Goal: Task Accomplishment & Management: Manage account settings

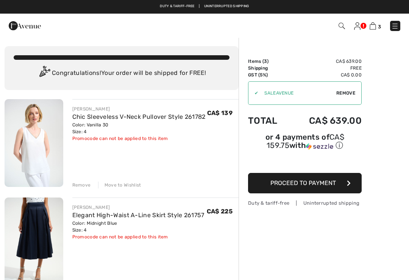
click at [122, 185] on div "Move to Wishlist" at bounding box center [119, 185] width 43 height 7
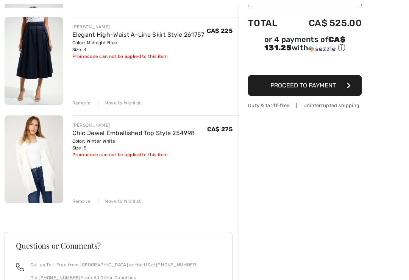
scroll to position [100, 0]
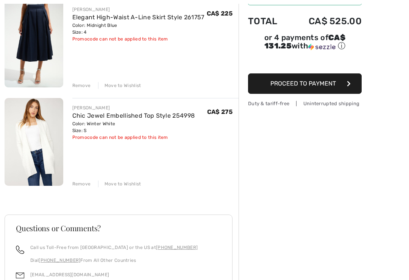
click at [118, 184] on div "Move to Wishlist" at bounding box center [119, 184] width 43 height 7
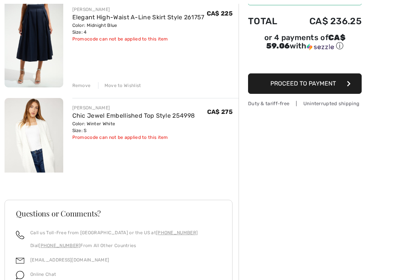
click at [120, 84] on div "Move to Wishlist" at bounding box center [119, 85] width 43 height 7
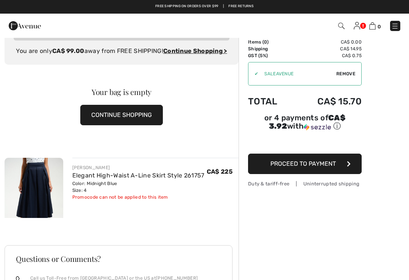
scroll to position [0, 0]
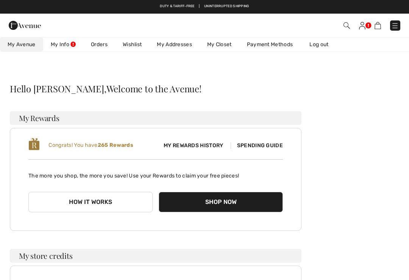
click at [134, 44] on link "Wishlist" at bounding box center [132, 44] width 34 height 14
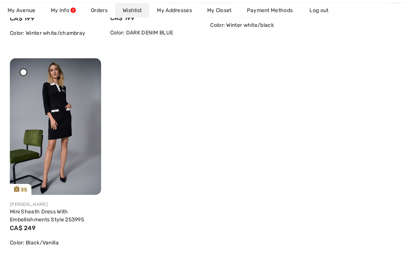
scroll to position [513, 0]
click at [83, 67] on img at bounding box center [55, 126] width 91 height 137
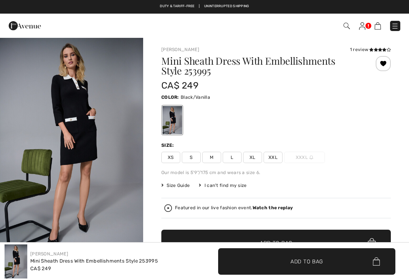
checkbox input "true"
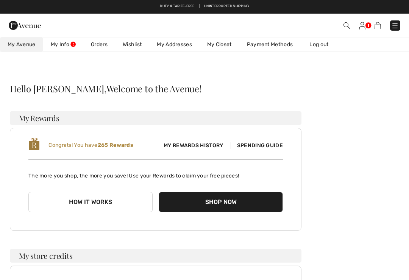
click at [136, 43] on link "Wishlist" at bounding box center [132, 44] width 34 height 14
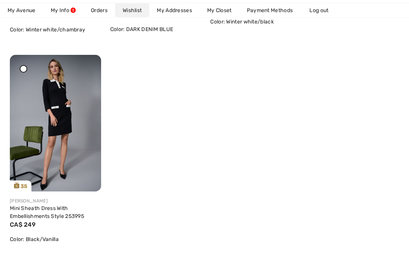
scroll to position [530, 0]
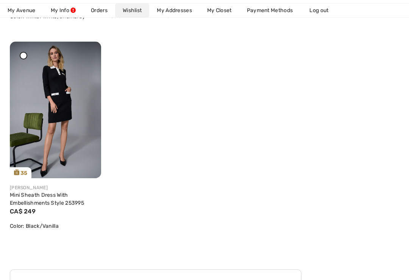
click at [26, 55] on div at bounding box center [24, 56] width 8 height 8
click at [87, 50] on icon at bounding box center [86, 46] width 5 height 5
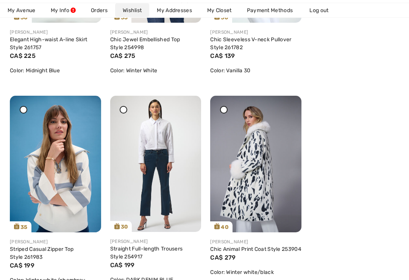
scroll to position [266, 0]
click at [223, 111] on icon at bounding box center [223, 109] width 3 height 3
click at [286, 104] on icon at bounding box center [286, 100] width 5 height 5
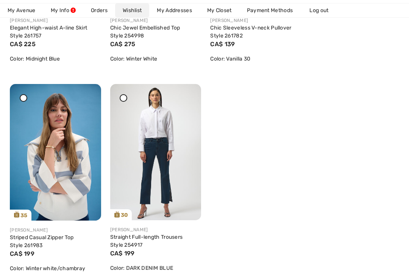
click at [125, 100] on icon at bounding box center [123, 98] width 3 height 3
click at [186, 92] on icon at bounding box center [186, 89] width 5 height 5
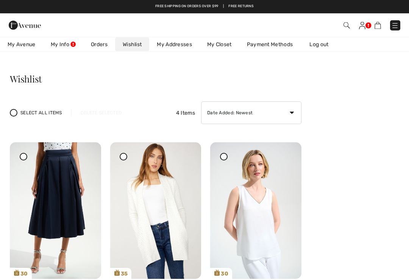
scroll to position [9, 0]
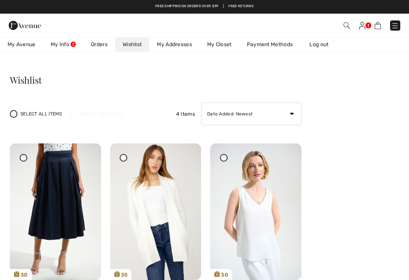
click at [322, 44] on link "Log out" at bounding box center [323, 44] width 42 height 14
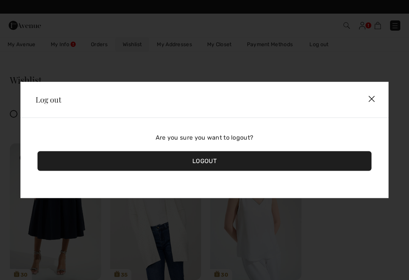
click at [200, 170] on div "Logout" at bounding box center [204, 161] width 334 height 20
